Goal: Find specific page/section: Find specific page/section

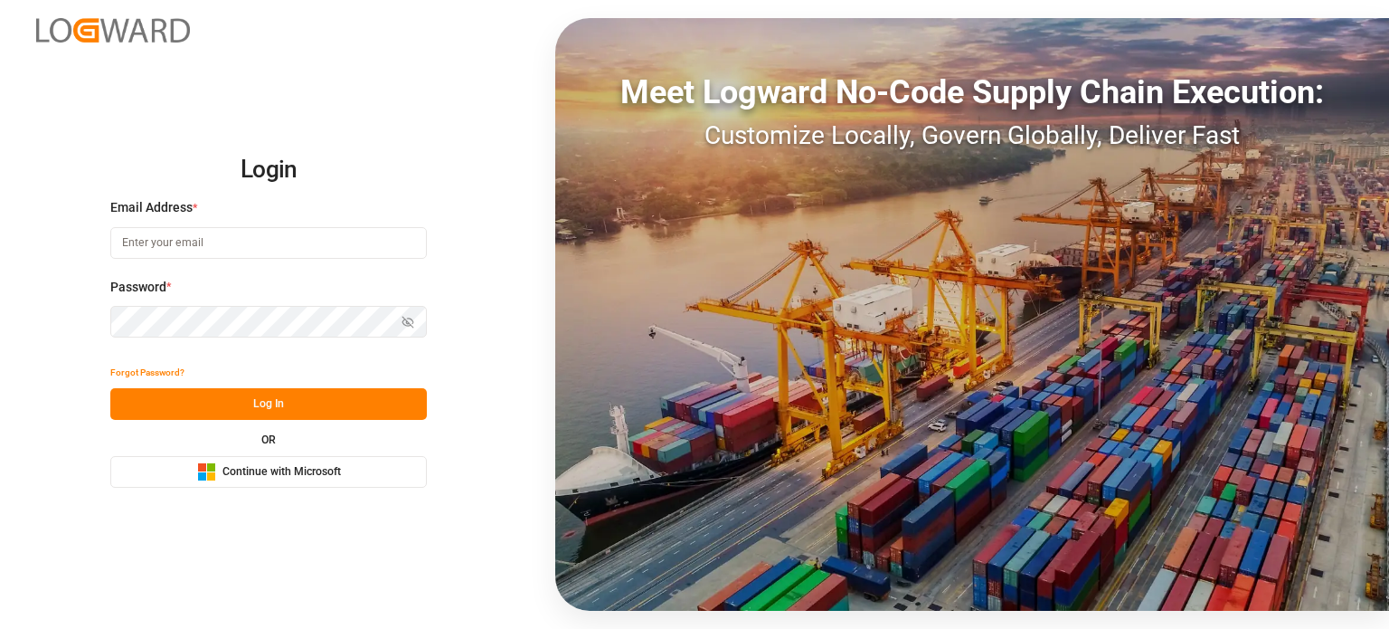
click at [300, 465] on span "Continue with Microsoft" at bounding box center [281, 472] width 118 height 16
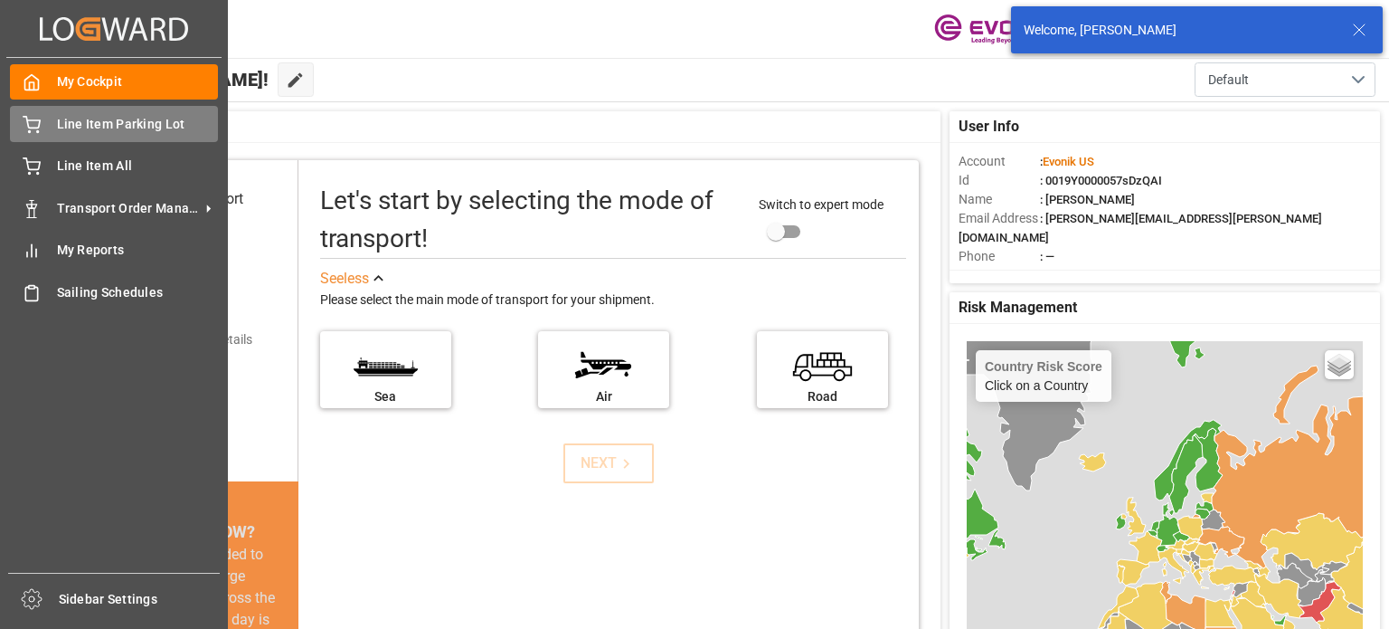
click at [109, 135] on div "Line Item Parking Lot Line Item Parking Lot" at bounding box center [114, 123] width 208 height 35
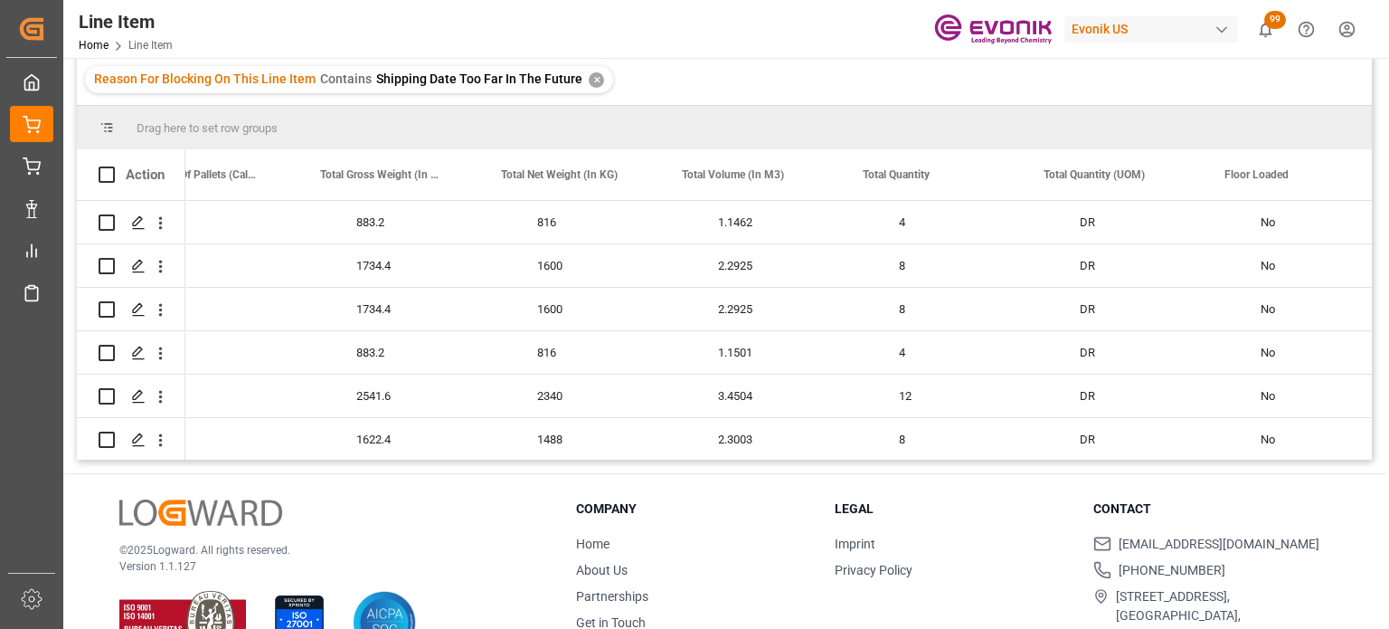
scroll to position [0, 2889]
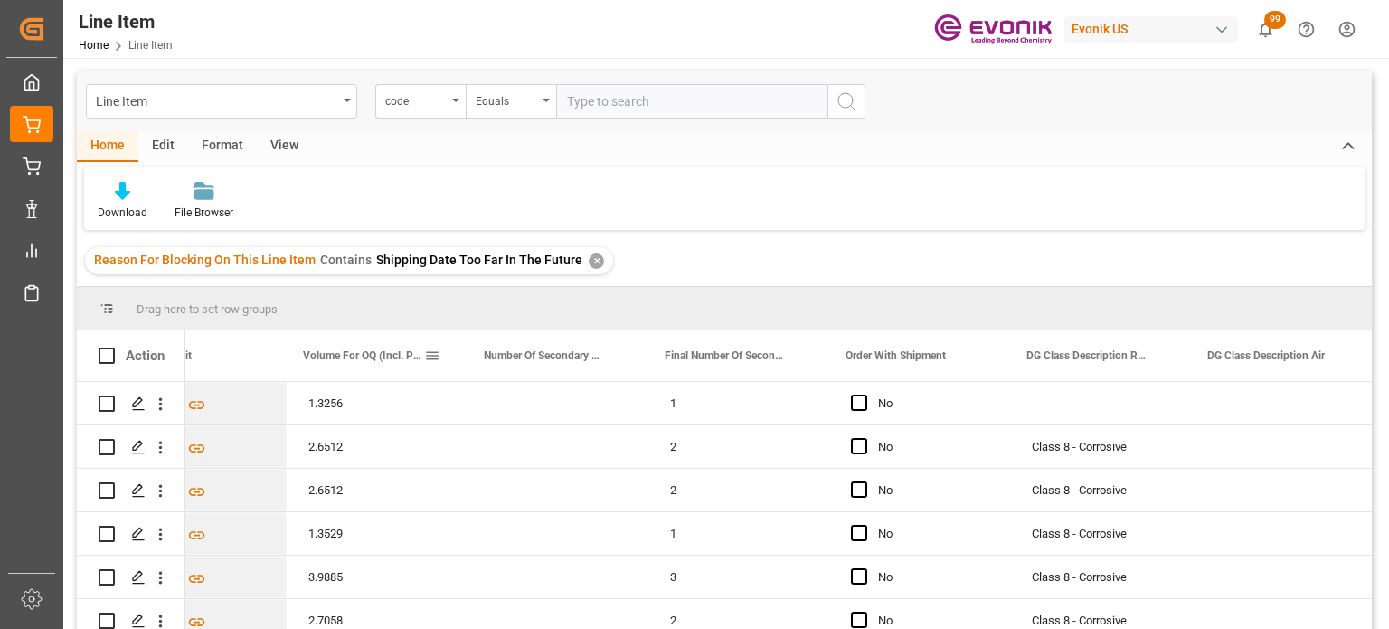
click at [438, 354] on span at bounding box center [432, 355] width 16 height 16
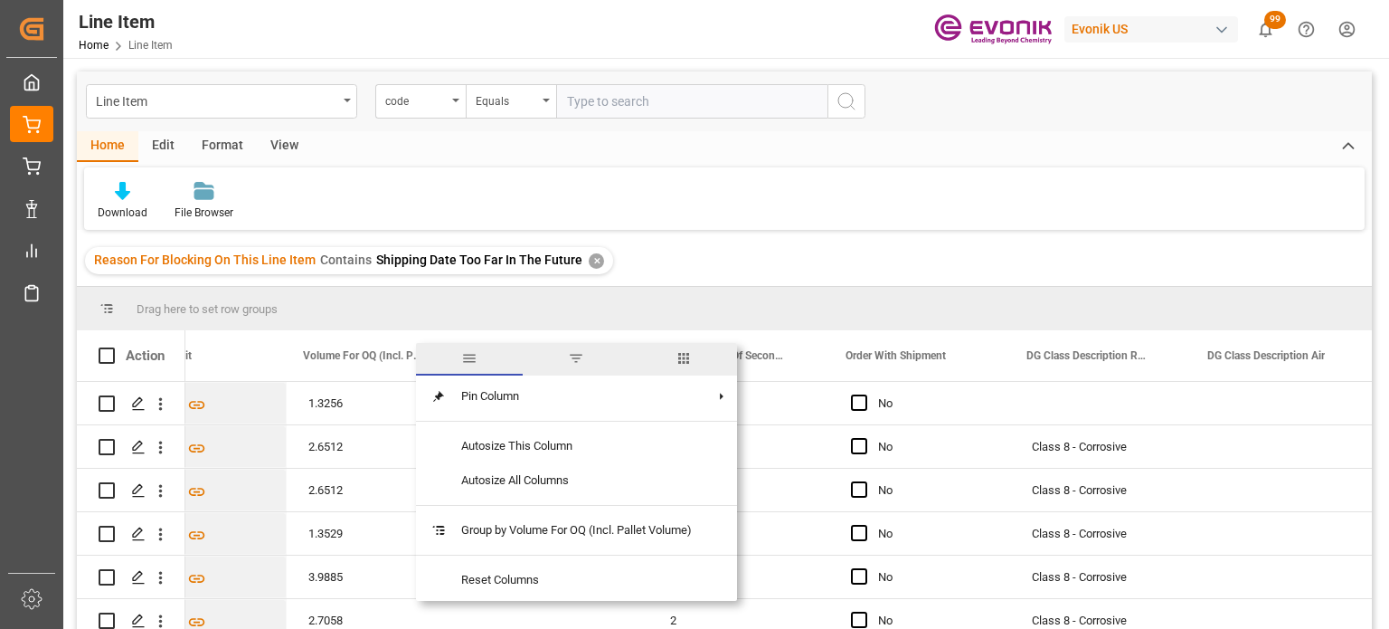
click at [686, 355] on span "columns" at bounding box center [684, 358] width 16 height 16
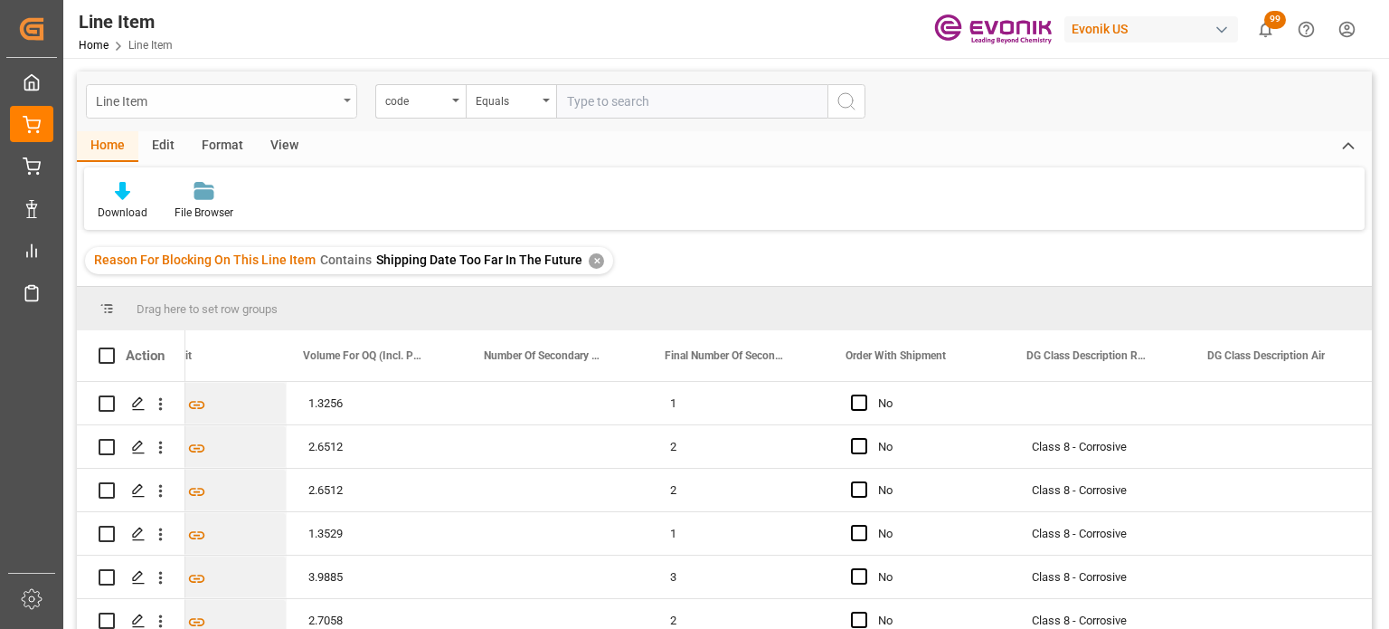
click at [324, 100] on div "Line Item" at bounding box center [216, 100] width 241 height 23
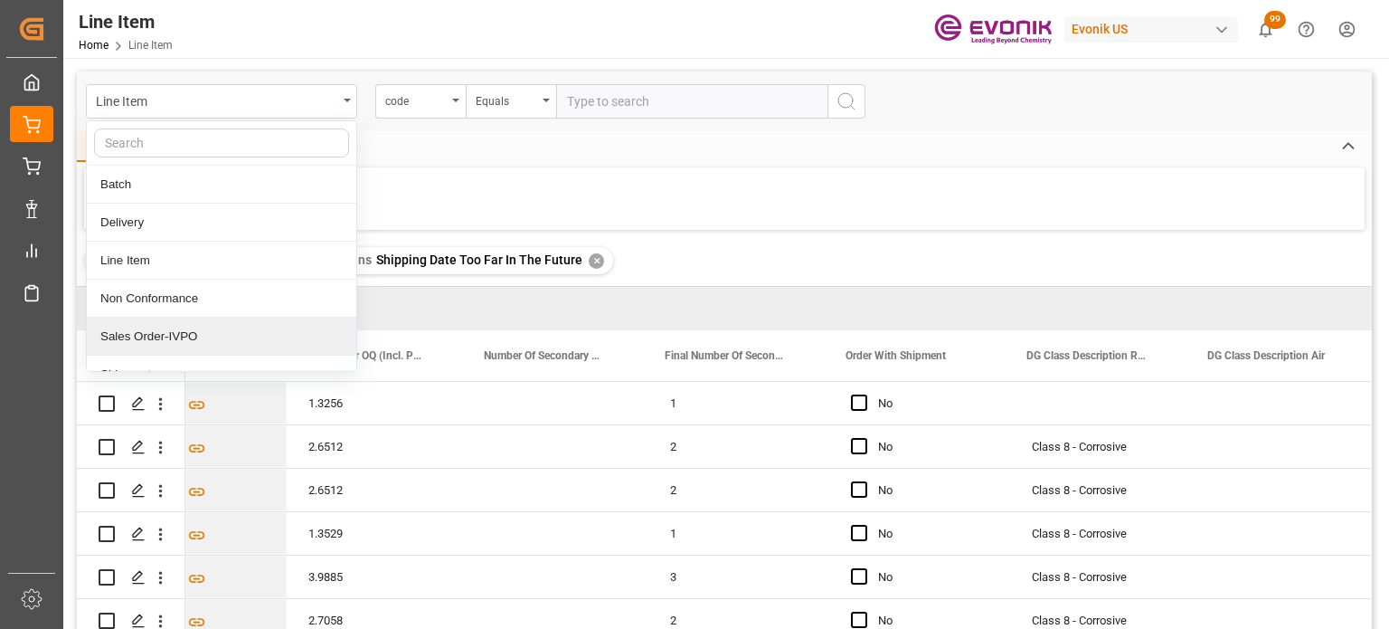
click at [217, 343] on div "Sales Order-IVPO" at bounding box center [222, 336] width 270 height 38
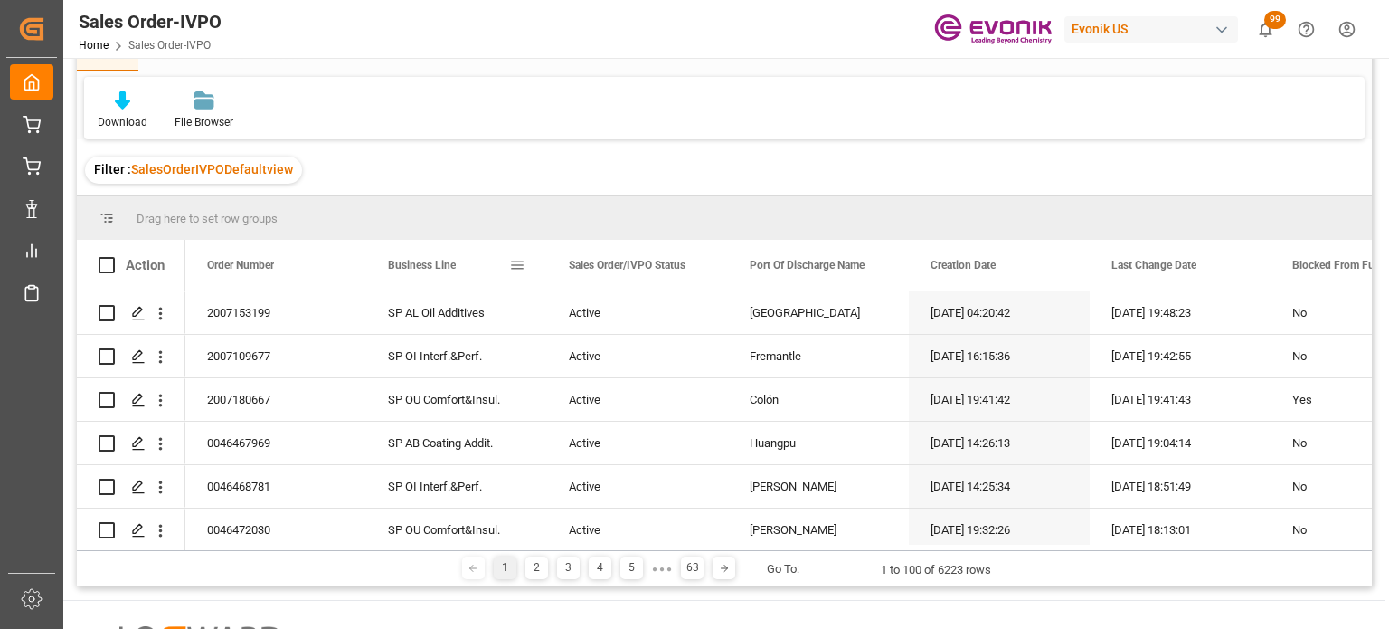
click at [514, 270] on span at bounding box center [517, 265] width 16 height 16
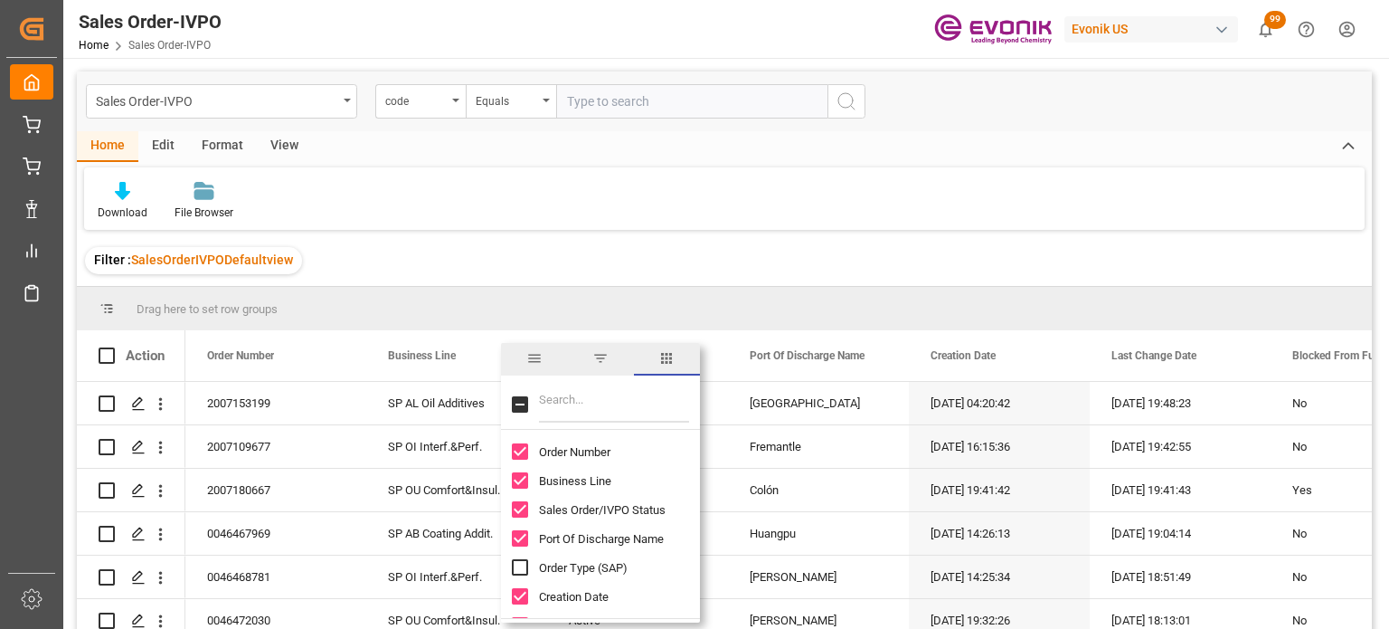
click at [522, 404] on input "Toggle Select All Columns" at bounding box center [520, 404] width 16 height 16
checkbox input "true"
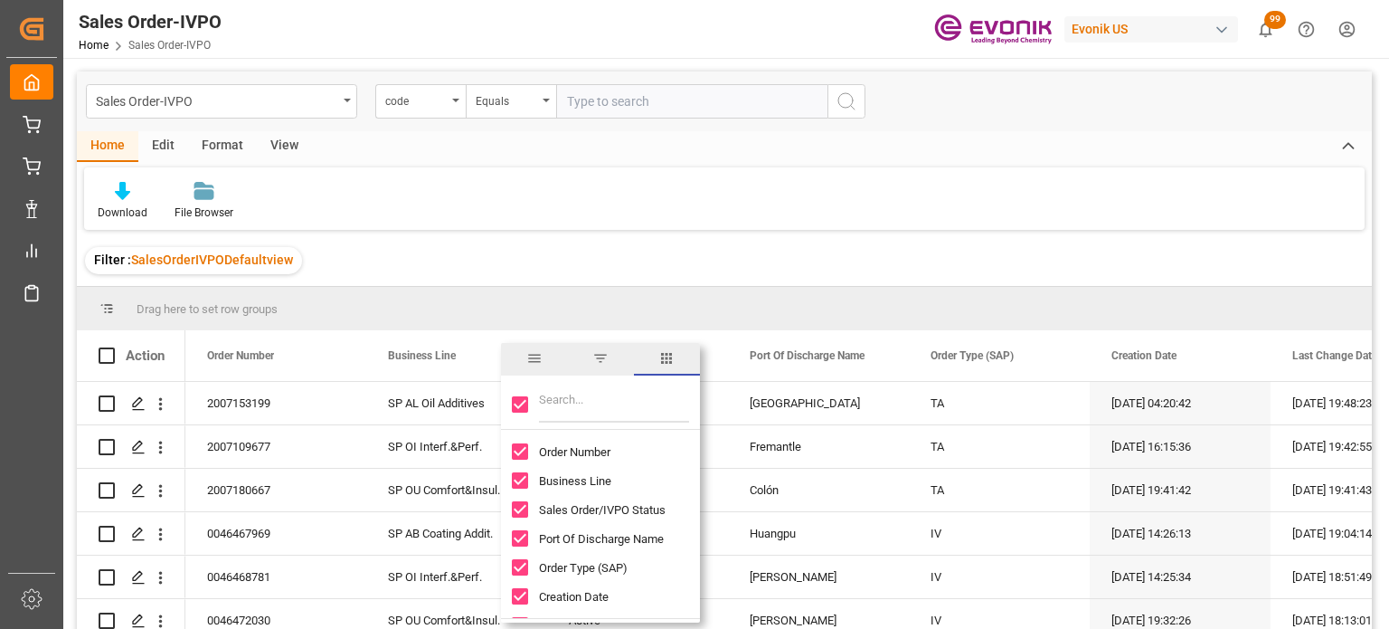
click at [721, 223] on div "Download File Browser" at bounding box center [724, 198] width 1281 height 62
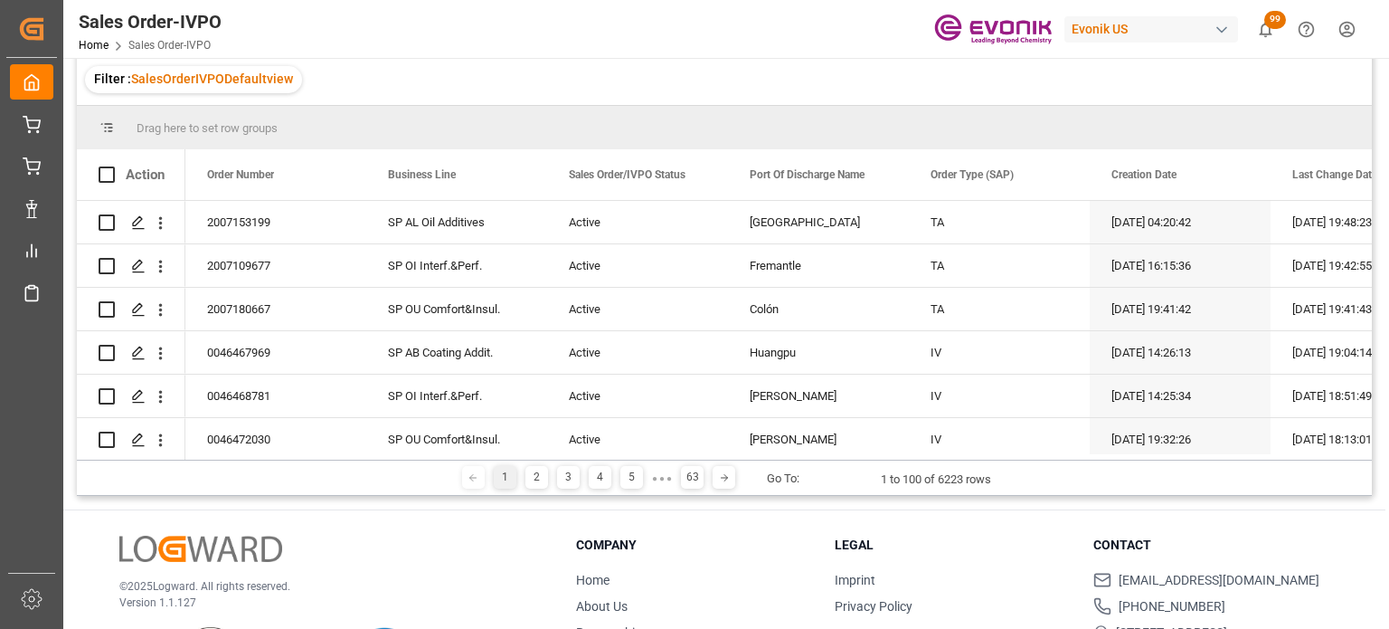
drag, startPoint x: 198, startPoint y: 461, endPoint x: 213, endPoint y: 465, distance: 14.9
click at [213, 465] on div "1 2 3 4 5 ● ● ● 63 Go To: 1 to 100 of 6223 rows" at bounding box center [724, 477] width 1295 height 36
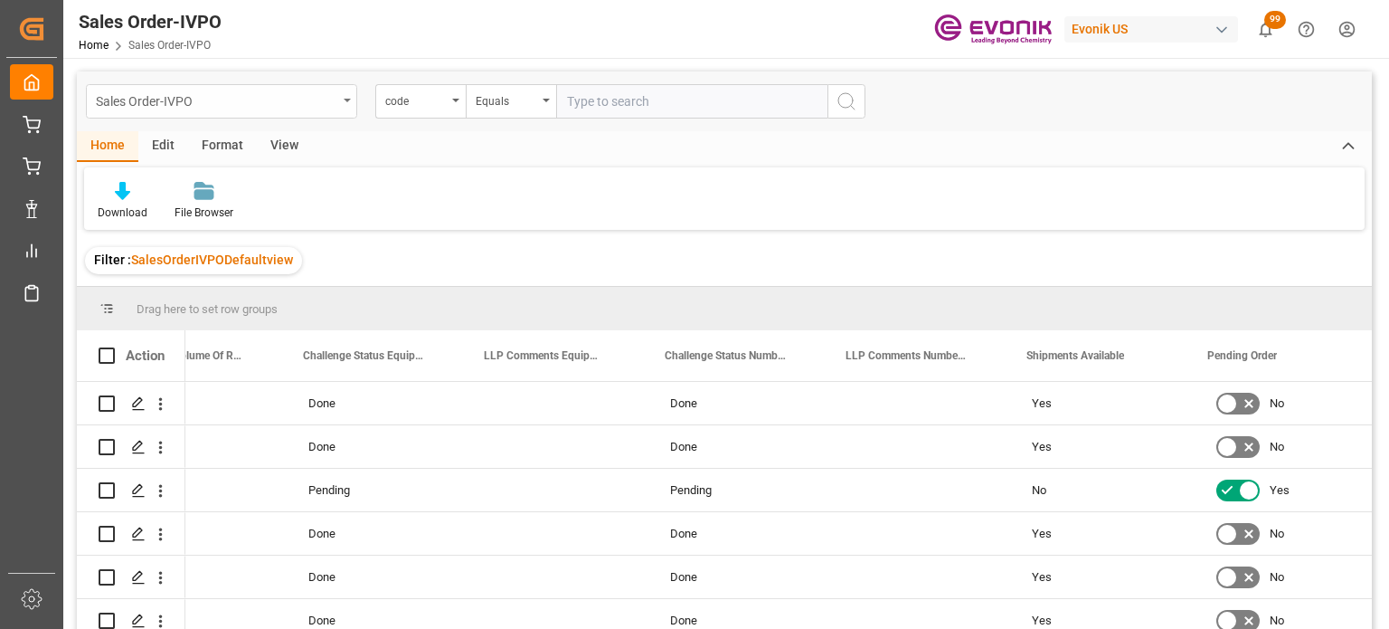
click at [315, 106] on div "Sales Order-IVPO" at bounding box center [216, 100] width 241 height 23
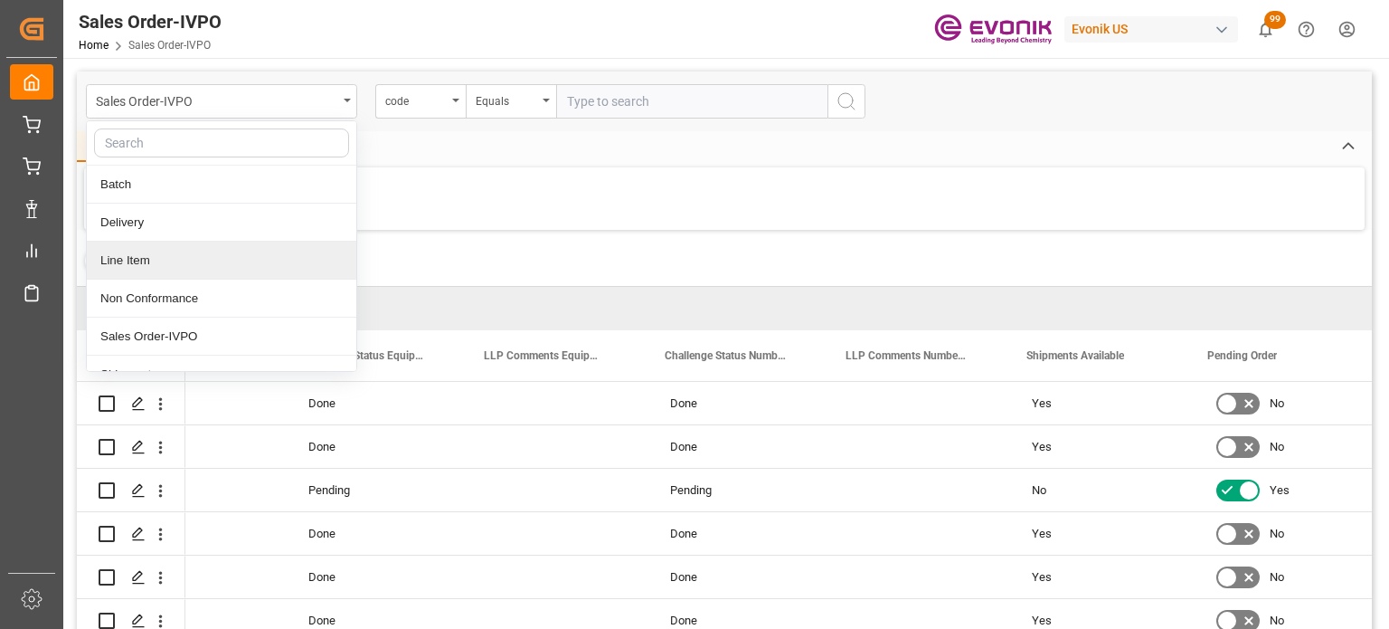
scroll to position [58, 0]
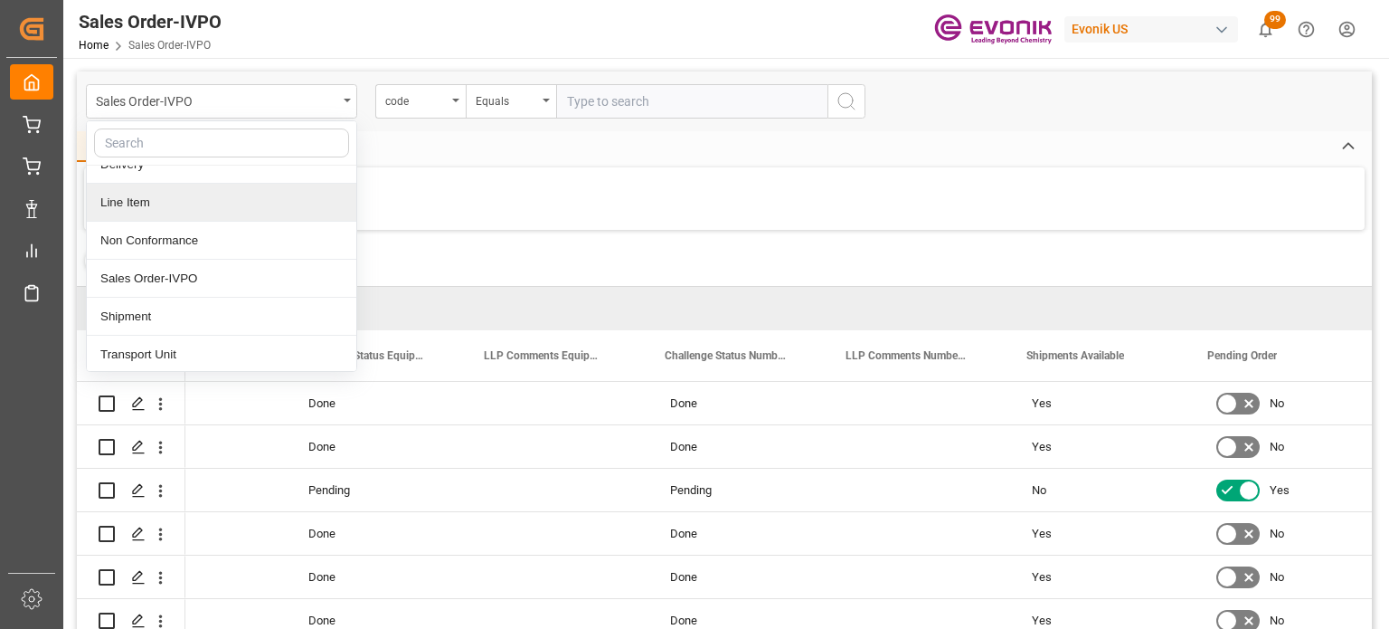
click at [199, 203] on div "Line Item" at bounding box center [222, 203] width 270 height 38
